Goal: Navigation & Orientation: Find specific page/section

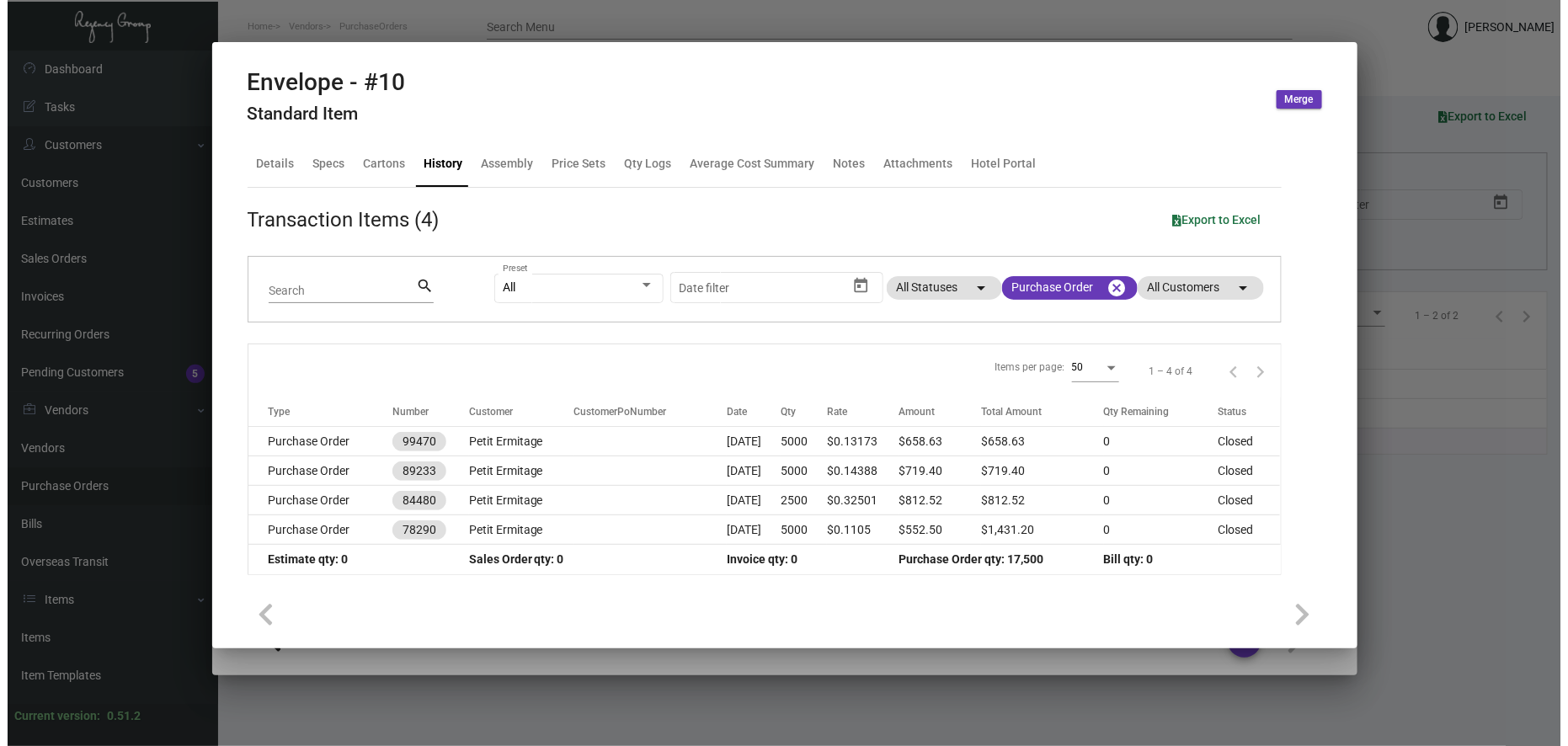
scroll to position [468, 0]
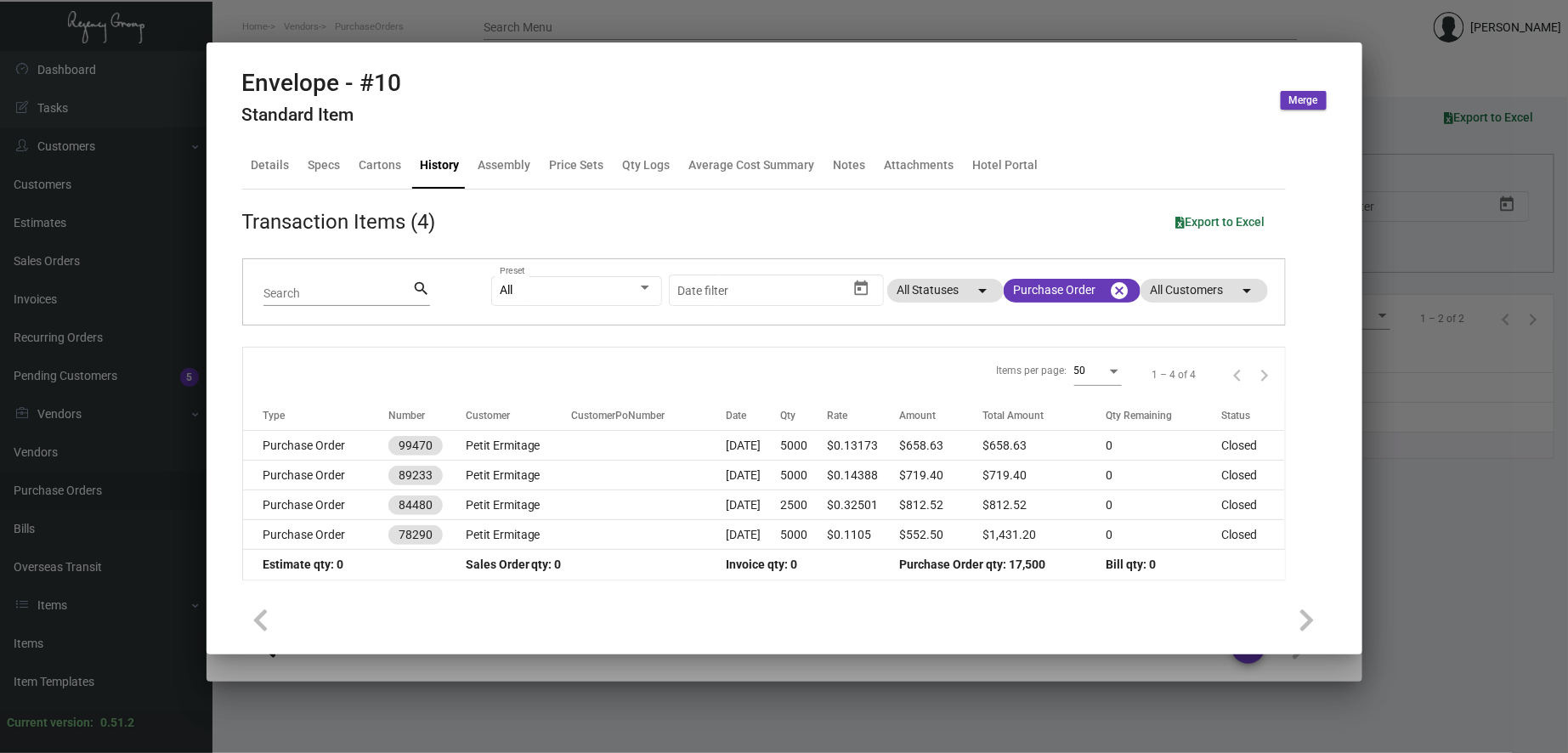
click at [91, 430] on div at bounding box center [784, 376] width 1568 height 753
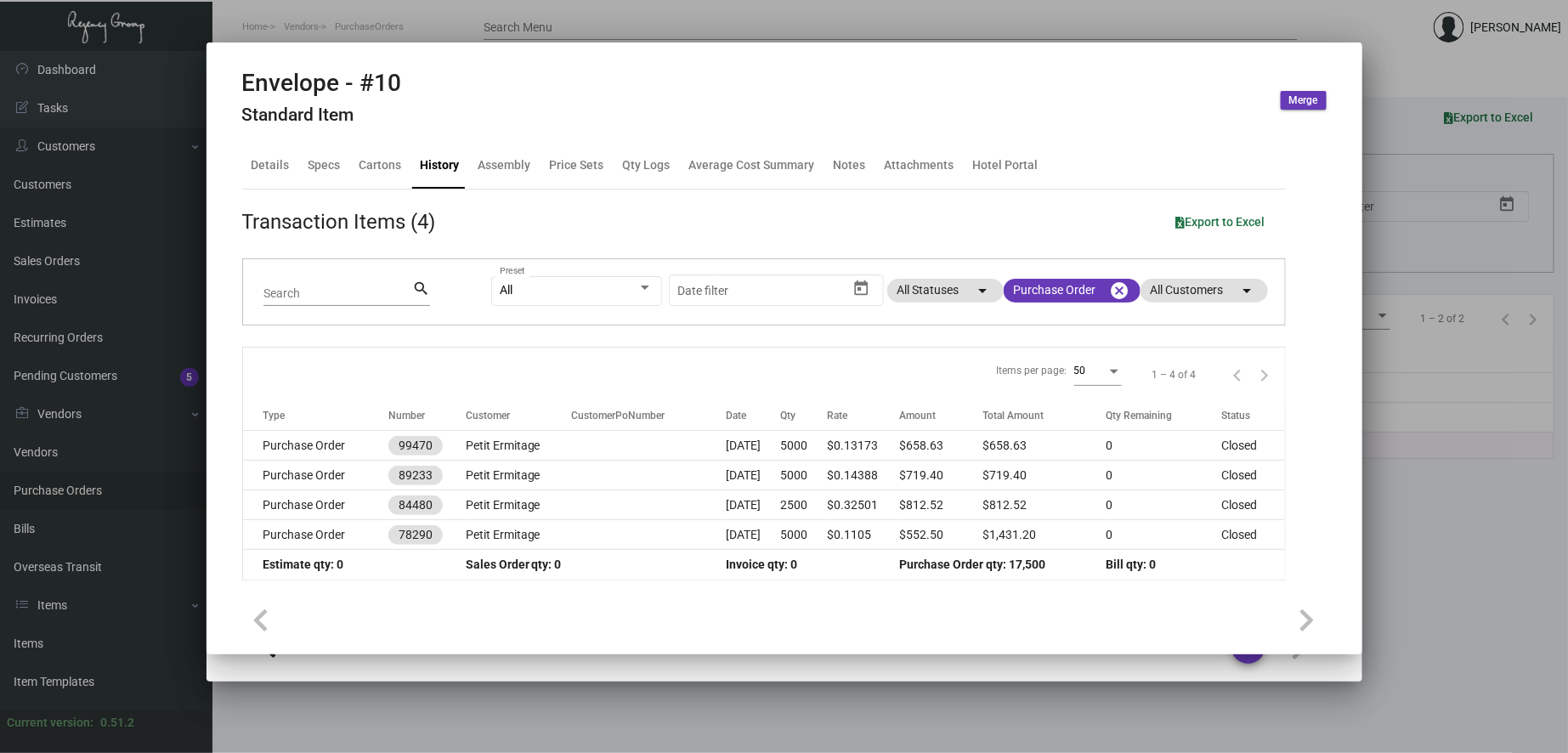
click at [83, 404] on div at bounding box center [784, 376] width 1568 height 753
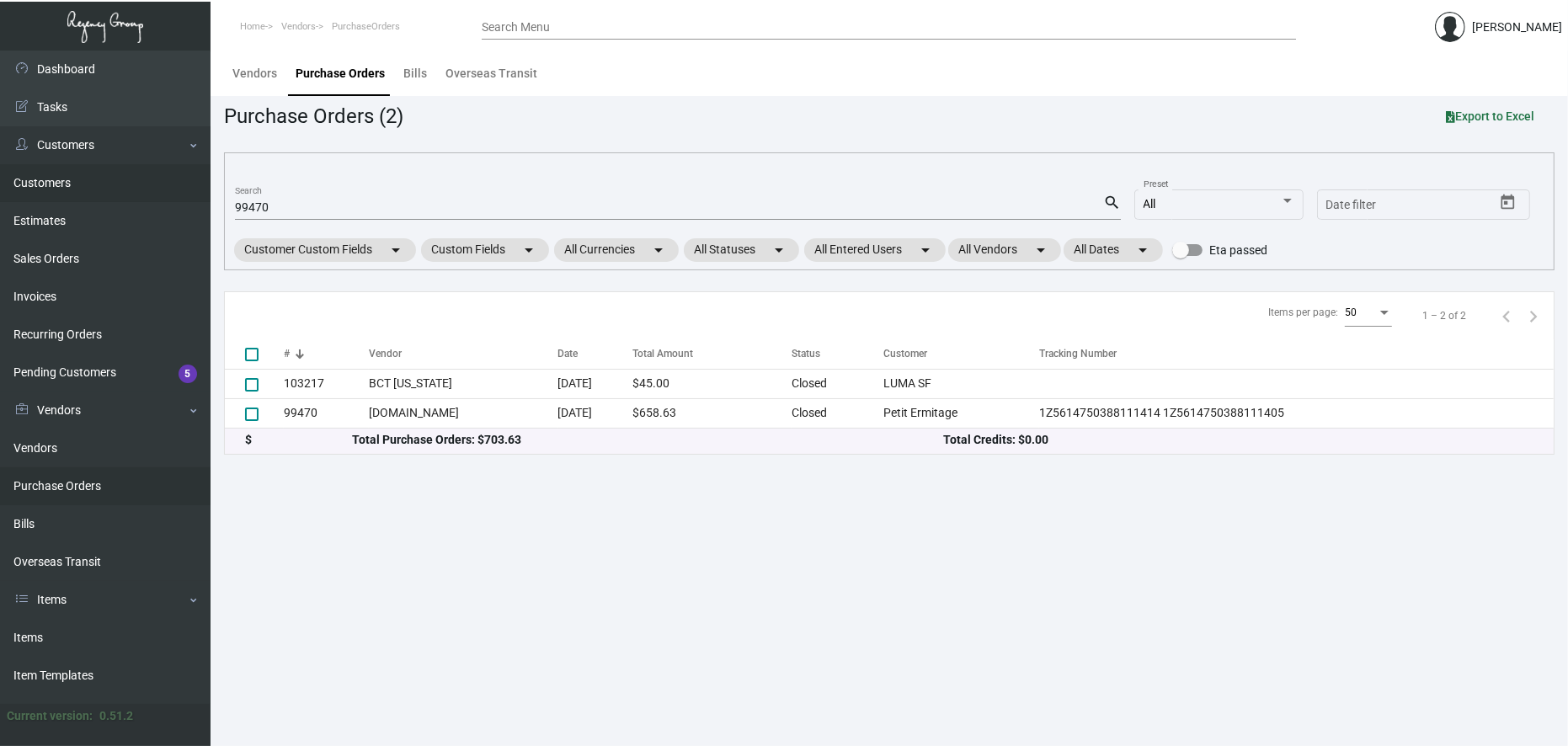
click at [82, 182] on link "Customers" at bounding box center [105, 183] width 211 height 38
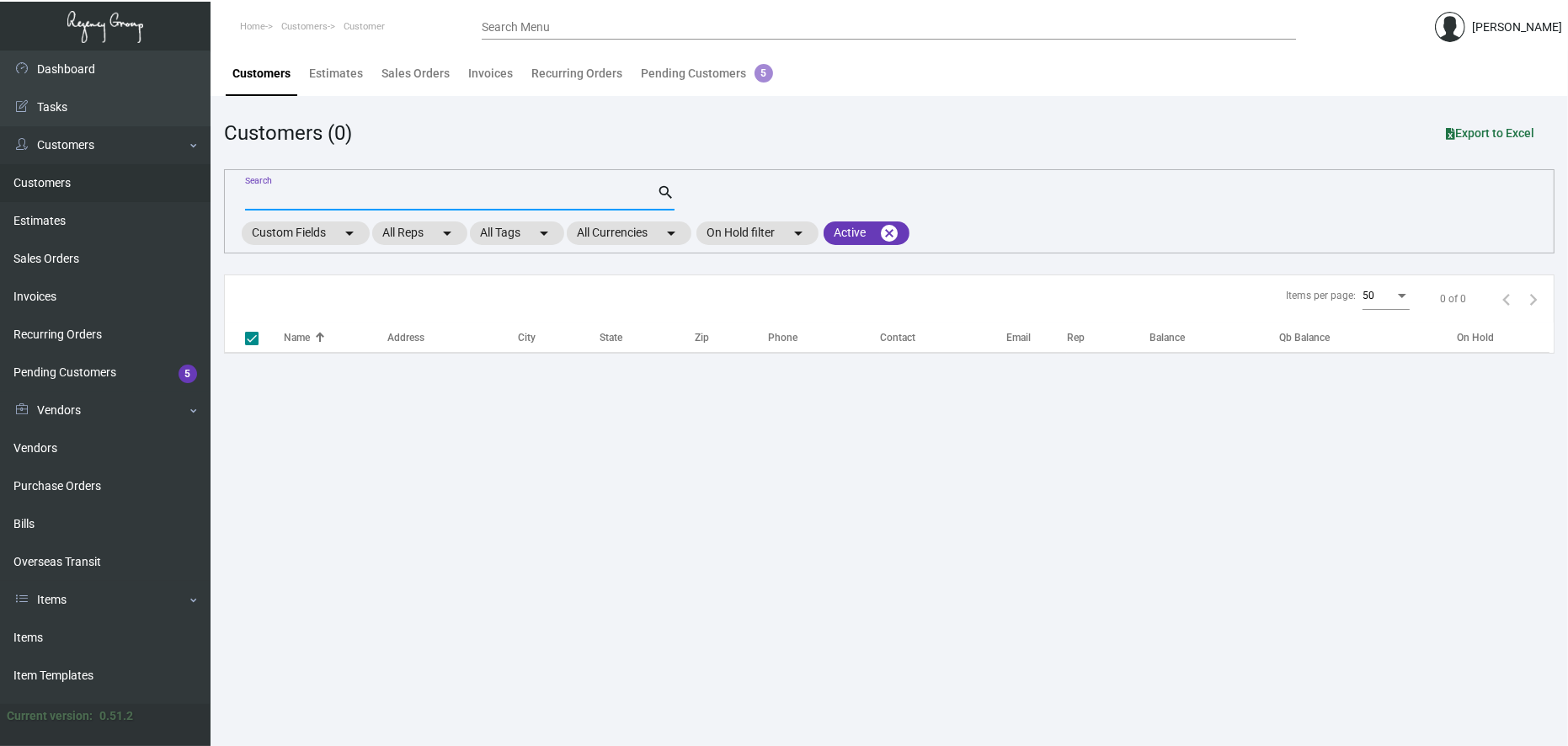
click at [295, 199] on input "Search" at bounding box center [451, 198] width 412 height 14
checkbox input "false"
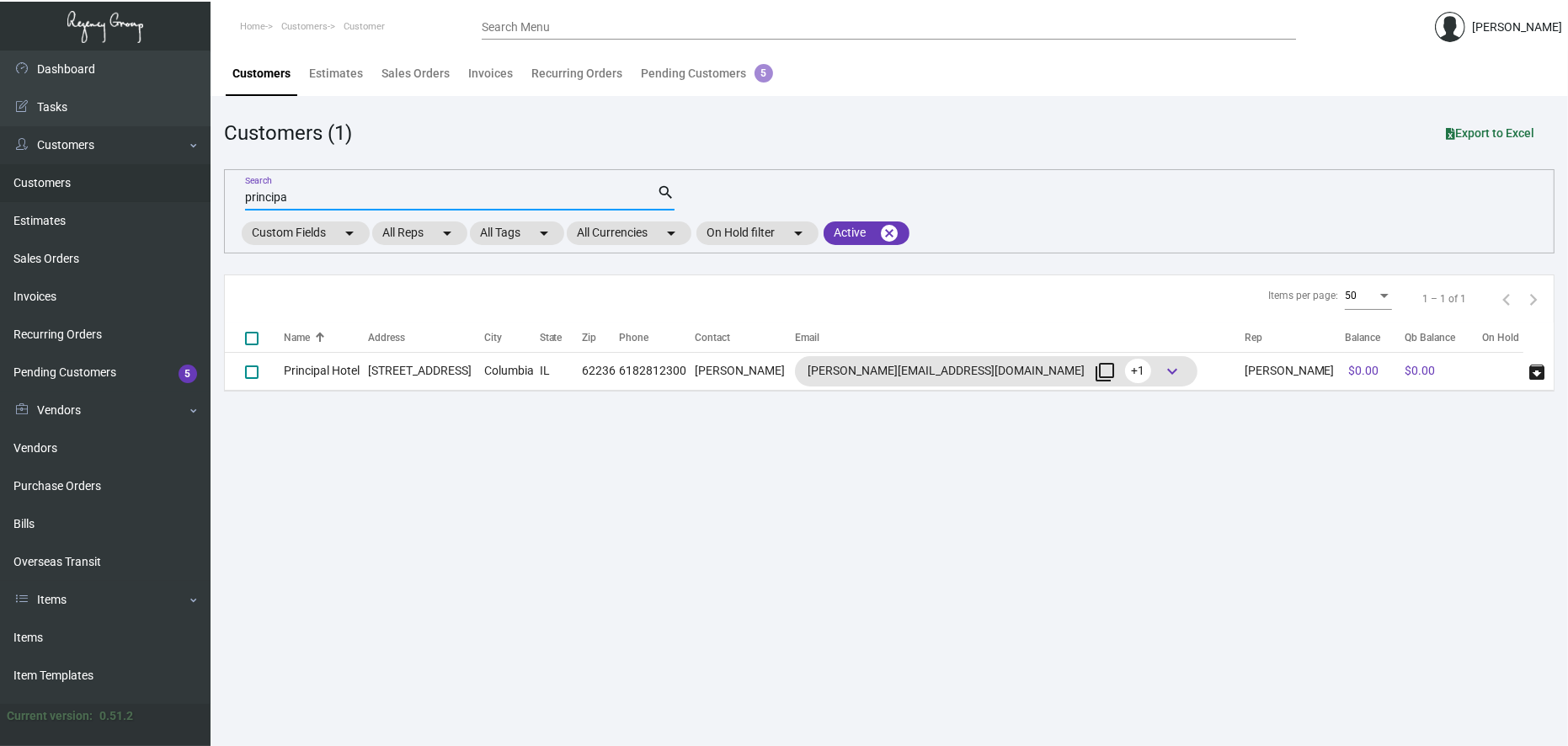
type input "principa"
click at [522, 508] on main "Customers Estimates Sales Orders Invoices Recurring Orders Pending Customers 5 …" at bounding box center [889, 398] width 1357 height 696
click at [91, 216] on link "Estimates" at bounding box center [105, 221] width 211 height 38
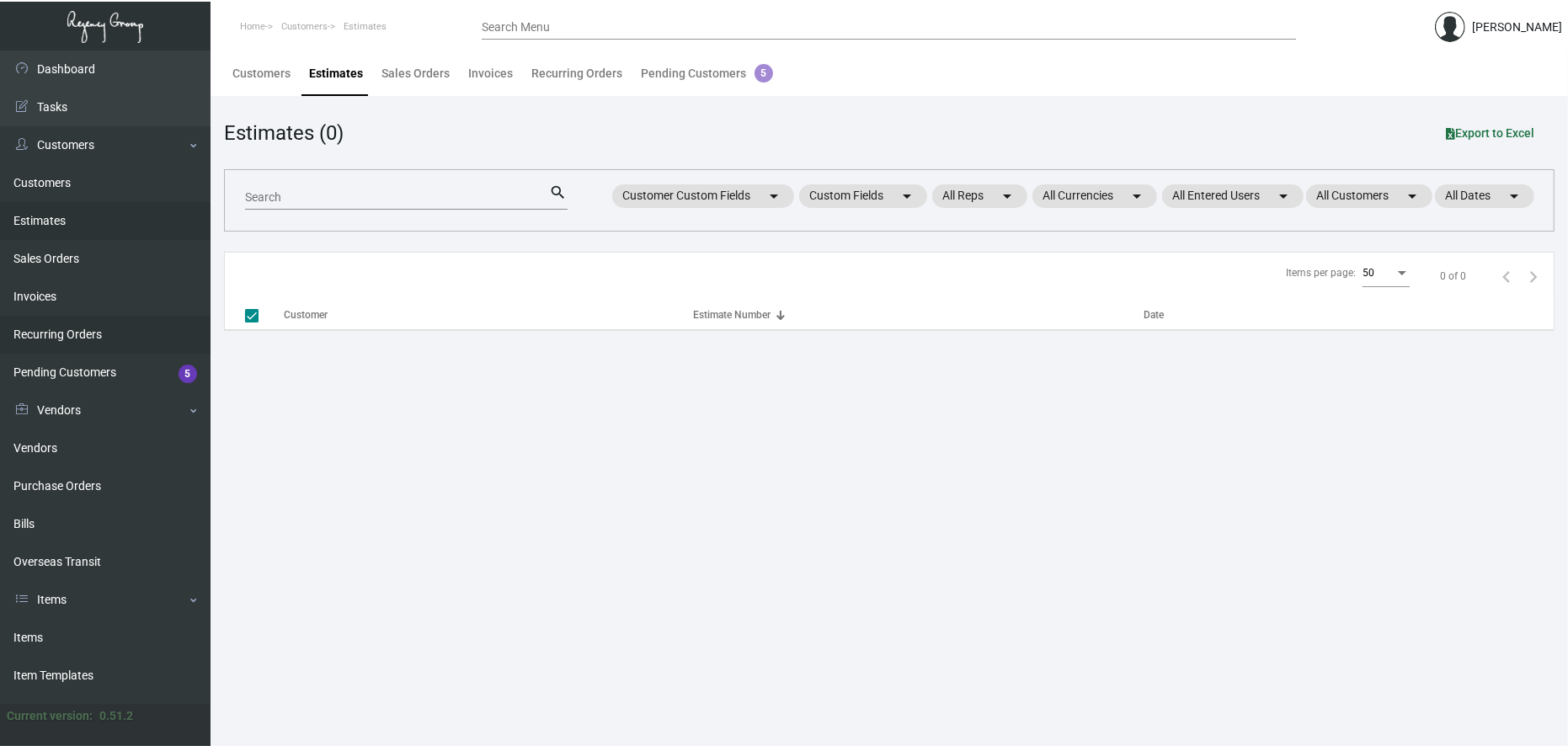
checkbox input "false"
click at [70, 340] on link "Recurring Orders" at bounding box center [105, 334] width 211 height 38
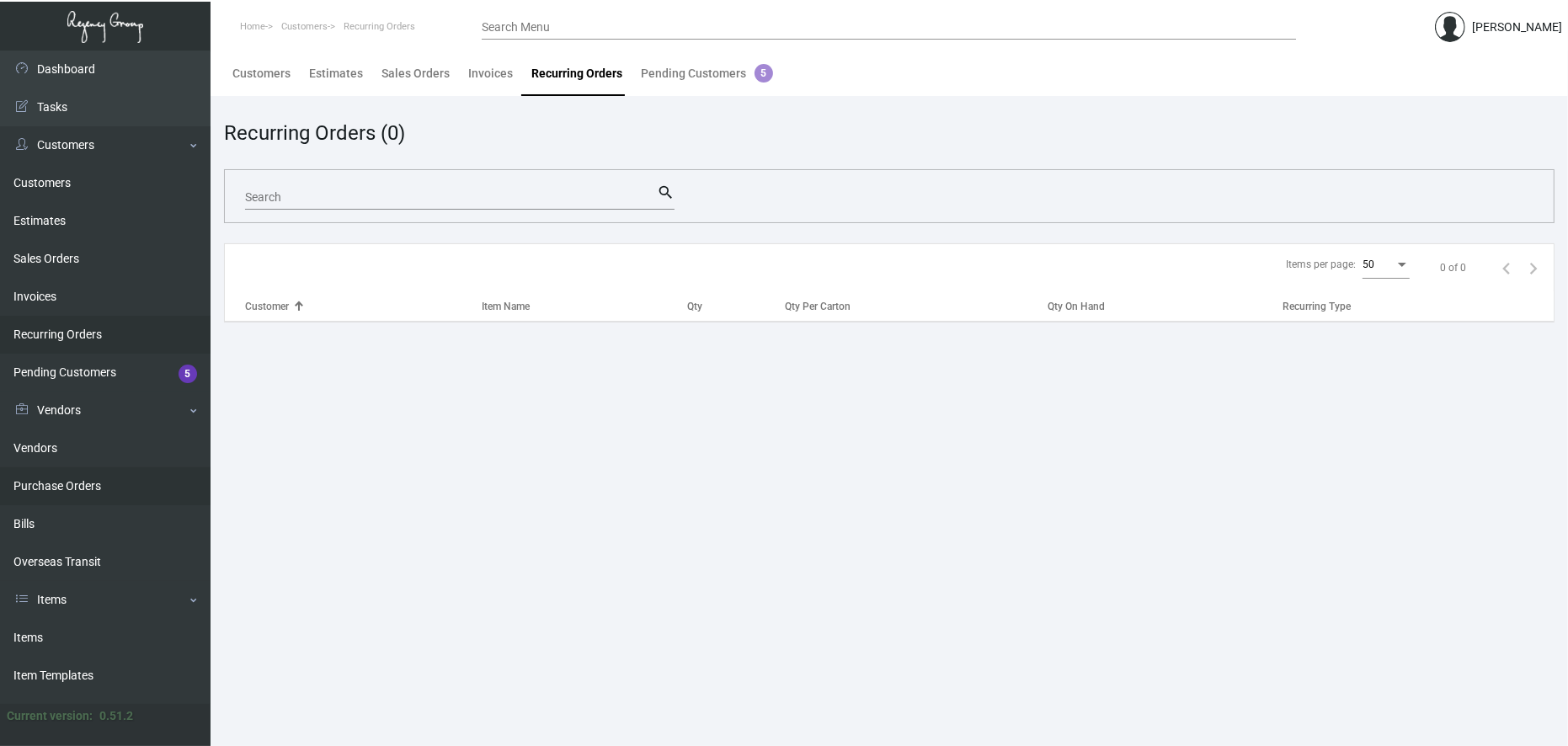
click at [86, 491] on link "Purchase Orders" at bounding box center [105, 486] width 211 height 38
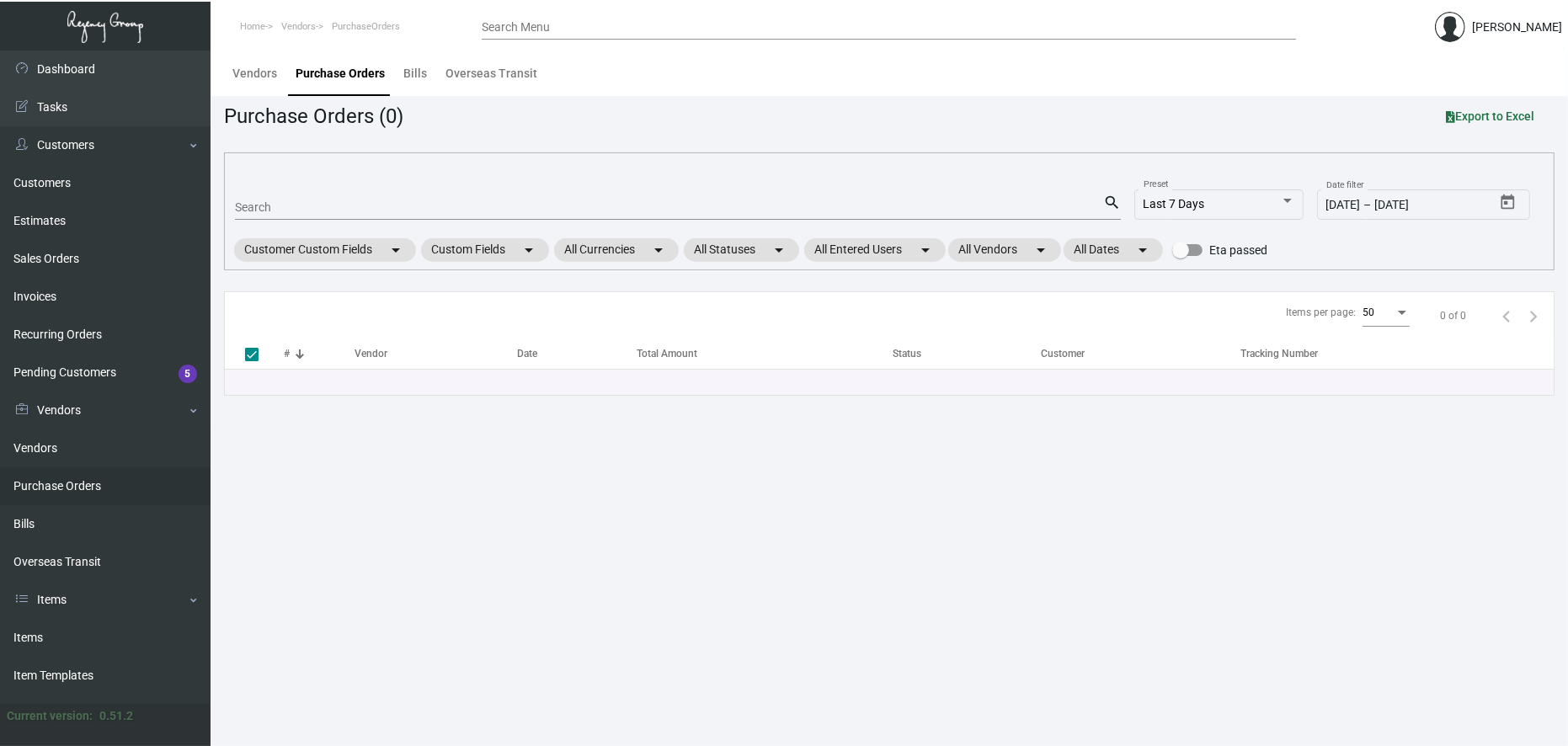
drag, startPoint x: 1523, startPoint y: 72, endPoint x: 1523, endPoint y: 61, distance: 11.0
click at [1523, 72] on div "Vendors Purchase Orders Bills Overseas Transit" at bounding box center [889, 72] width 1332 height 45
click at [1550, 77] on div "Vendors Purchase Orders Bills Overseas Transit" at bounding box center [889, 72] width 1332 height 45
click at [1552, 360] on main "Vendors Purchase Orders Bills Overseas Transit Purchase Orders (0) Export to Ex…" at bounding box center [889, 398] width 1357 height 696
click at [524, 527] on main "Vendors Purchase Orders Bills Overseas Transit Purchase Orders (0) Export to Ex…" at bounding box center [889, 398] width 1357 height 696
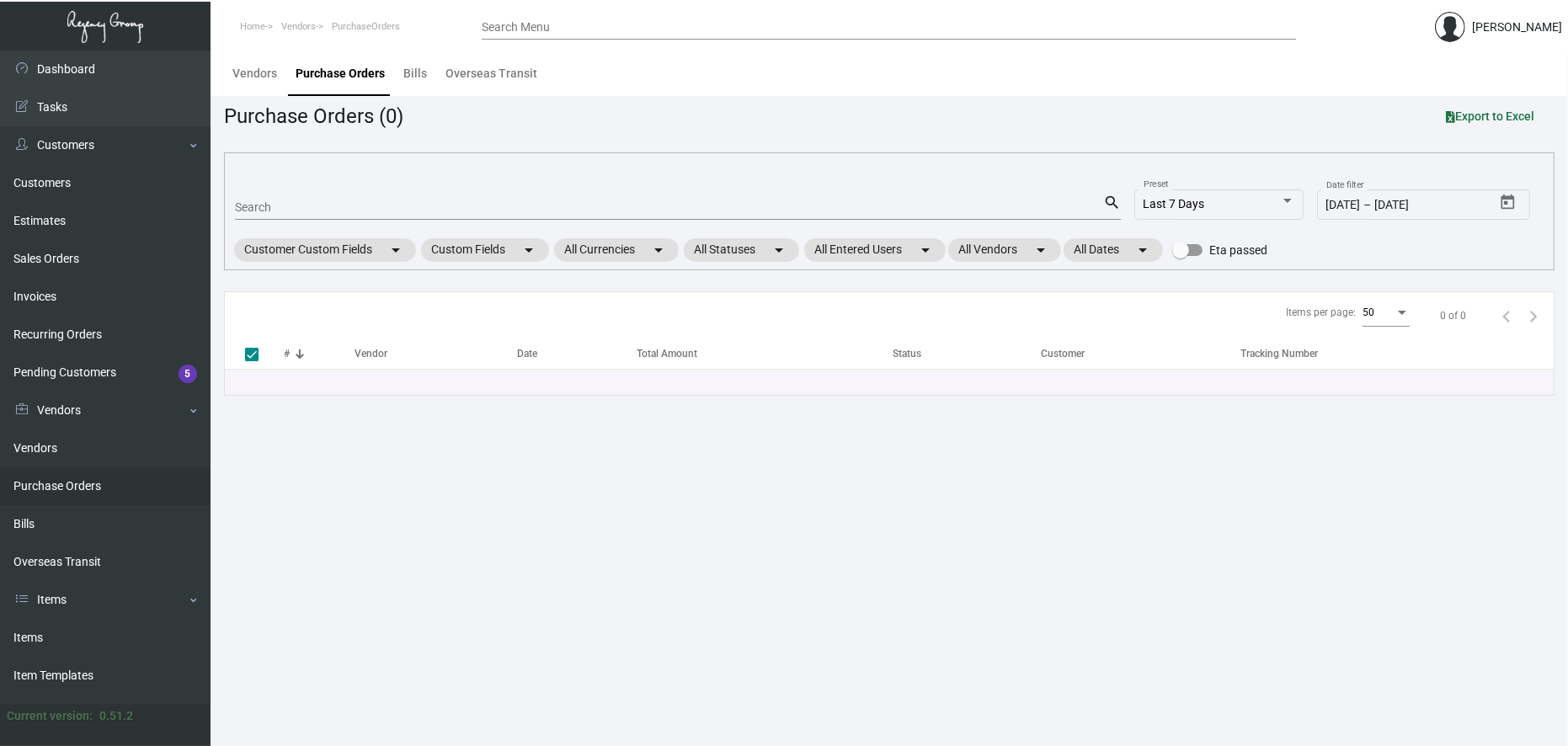
click at [1552, 78] on mat-tab-group "Vendors Purchase Orders Bills Overseas Transit" at bounding box center [889, 72] width 1357 height 45
